Goal: Task Accomplishment & Management: Manage account settings

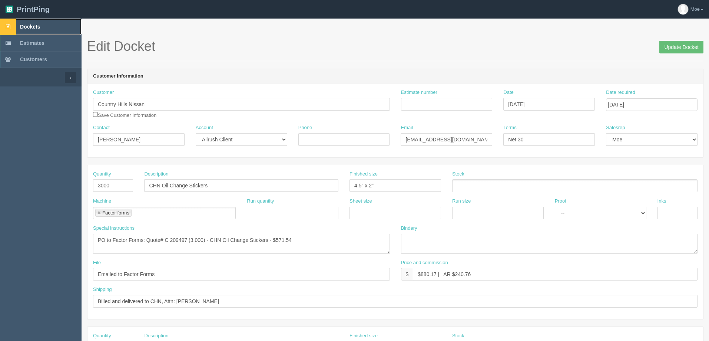
click at [34, 27] on span "Dockets" at bounding box center [30, 27] width 20 height 6
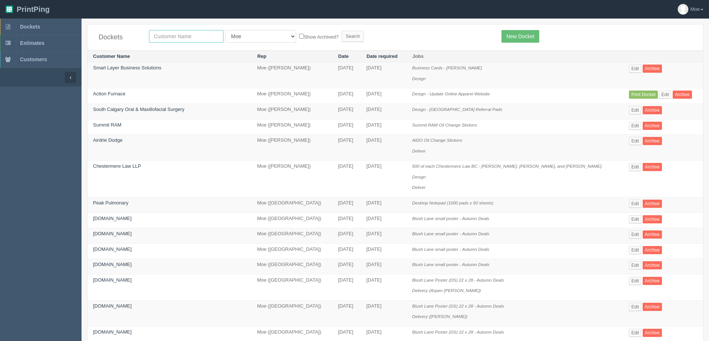
click at [173, 37] on input "text" at bounding box center [186, 36] width 75 height 13
type input "peak"
click at [342, 35] on input "Search" at bounding box center [353, 36] width 22 height 11
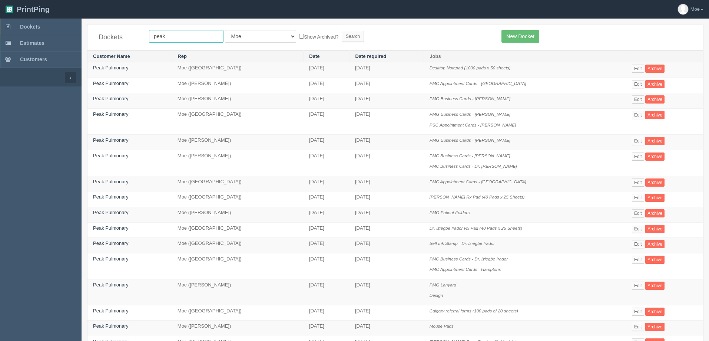
drag, startPoint x: 176, startPoint y: 37, endPoint x: -15, endPoint y: 5, distance: 194.3
click at [0, 5] on html "PrintPing Moe Administration Edit account ( info@allrush.ca ) Logout Dockets Es…" at bounding box center [354, 289] width 709 height 579
type input "qopia"
click at [307, 33] on form "qopia All Users Ali Ali Test 1 Aly Amy Ankit Arif Brandon Dan France Greg Jim M…" at bounding box center [319, 36] width 341 height 13
click at [342, 35] on input "Search" at bounding box center [353, 36] width 22 height 11
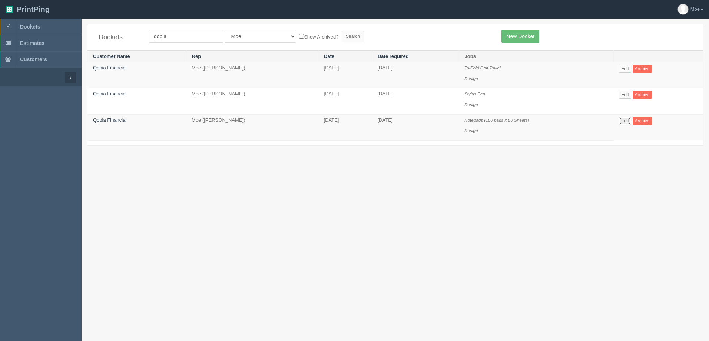
click at [621, 119] on link "Edit" at bounding box center [625, 121] width 12 height 8
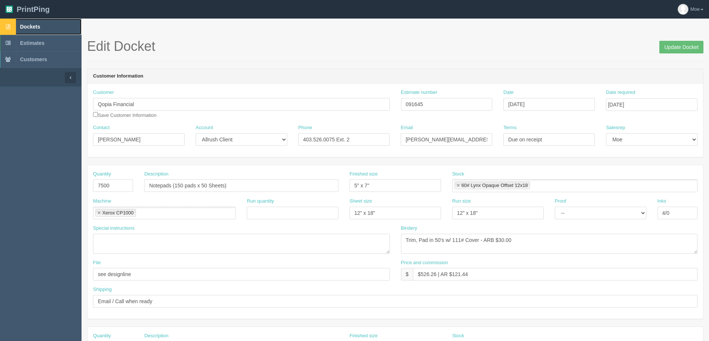
click at [42, 25] on link "Dockets" at bounding box center [41, 27] width 82 height 16
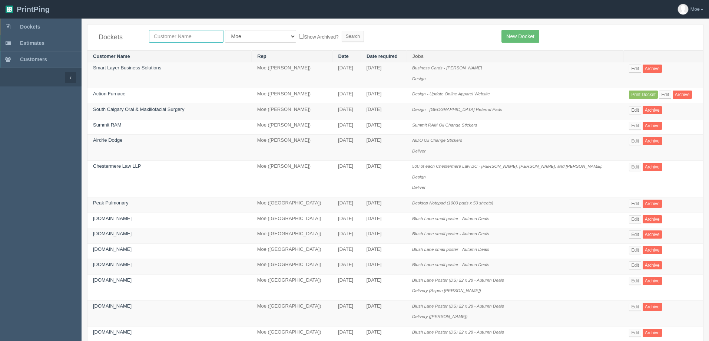
click at [168, 39] on input "text" at bounding box center [186, 36] width 75 height 13
type input "smart layer"
click at [342, 33] on input "Search" at bounding box center [353, 36] width 22 height 11
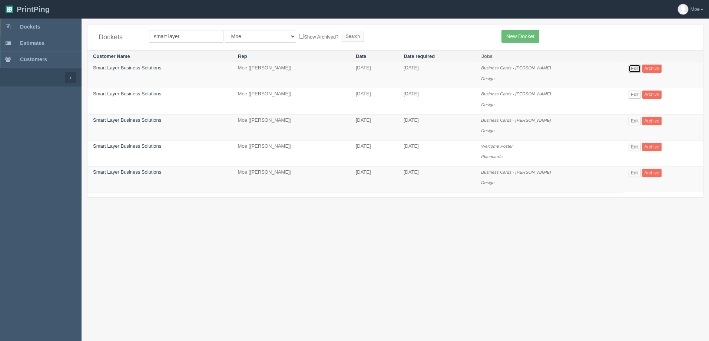
click at [635, 69] on link "Edit" at bounding box center [635, 69] width 12 height 8
